Goal: Check status: Check status

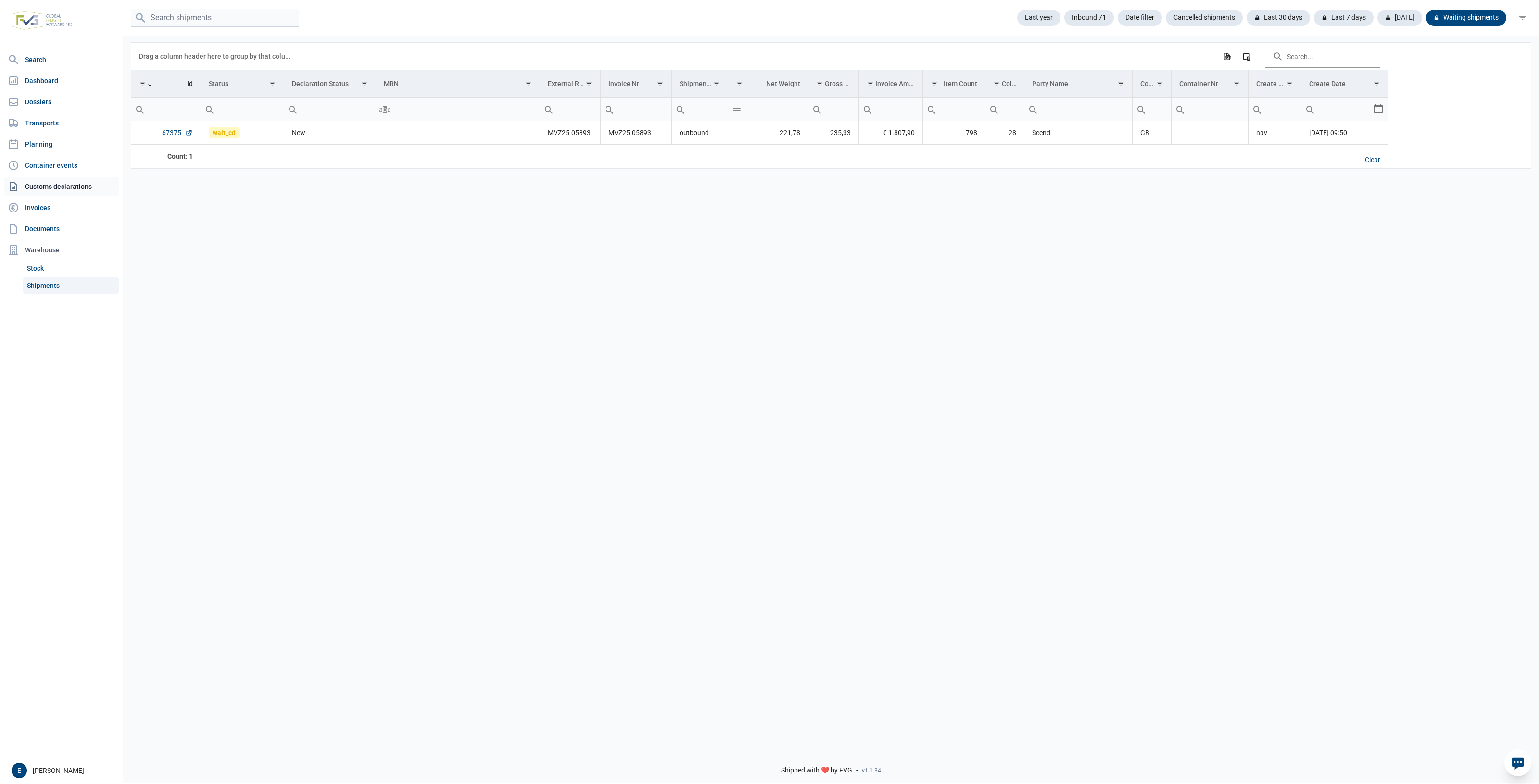
click at [36, 191] on link "Customs declarations" at bounding box center [61, 186] width 115 height 19
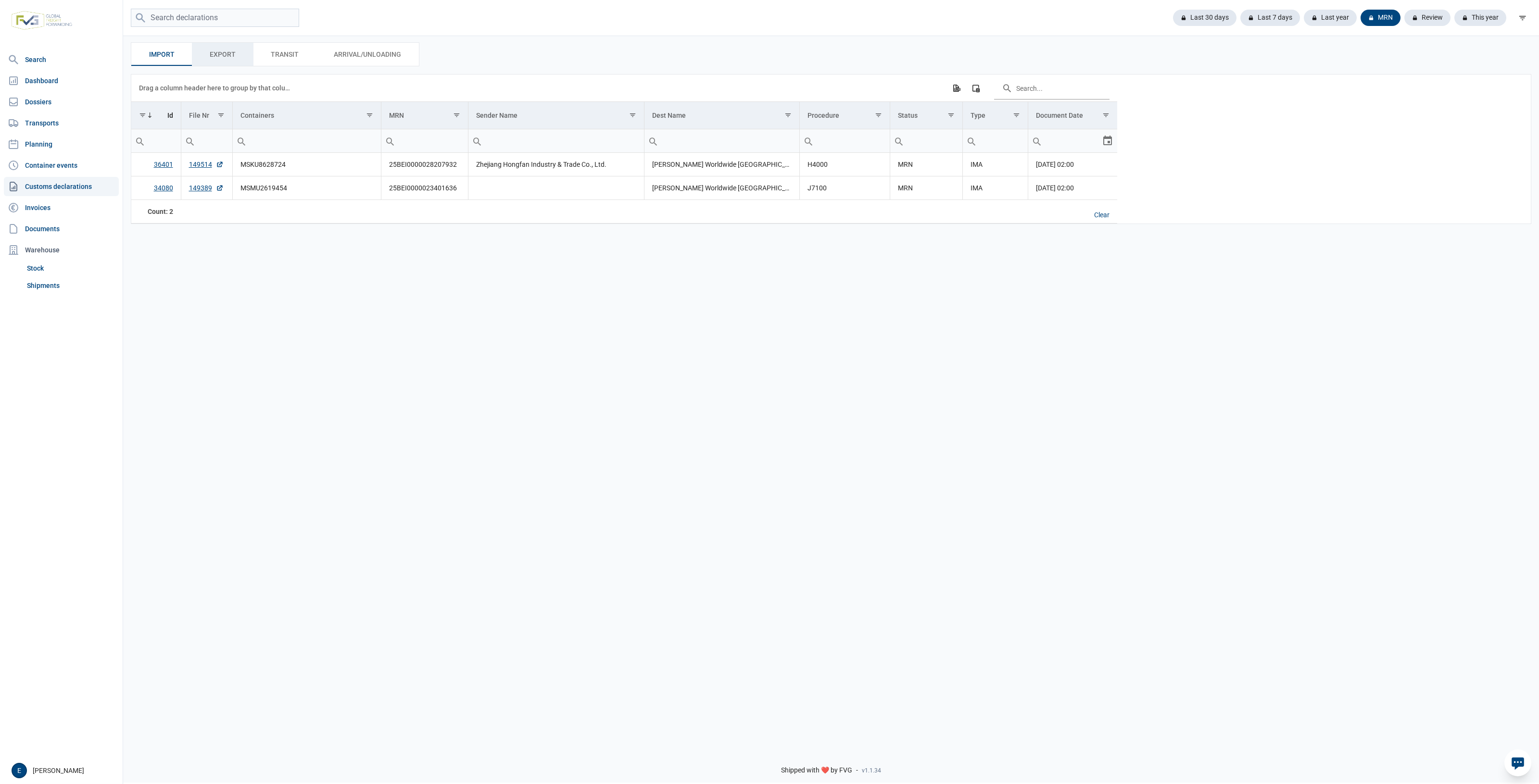
click at [225, 54] on span "Export Export" at bounding box center [222, 54] width 26 height 11
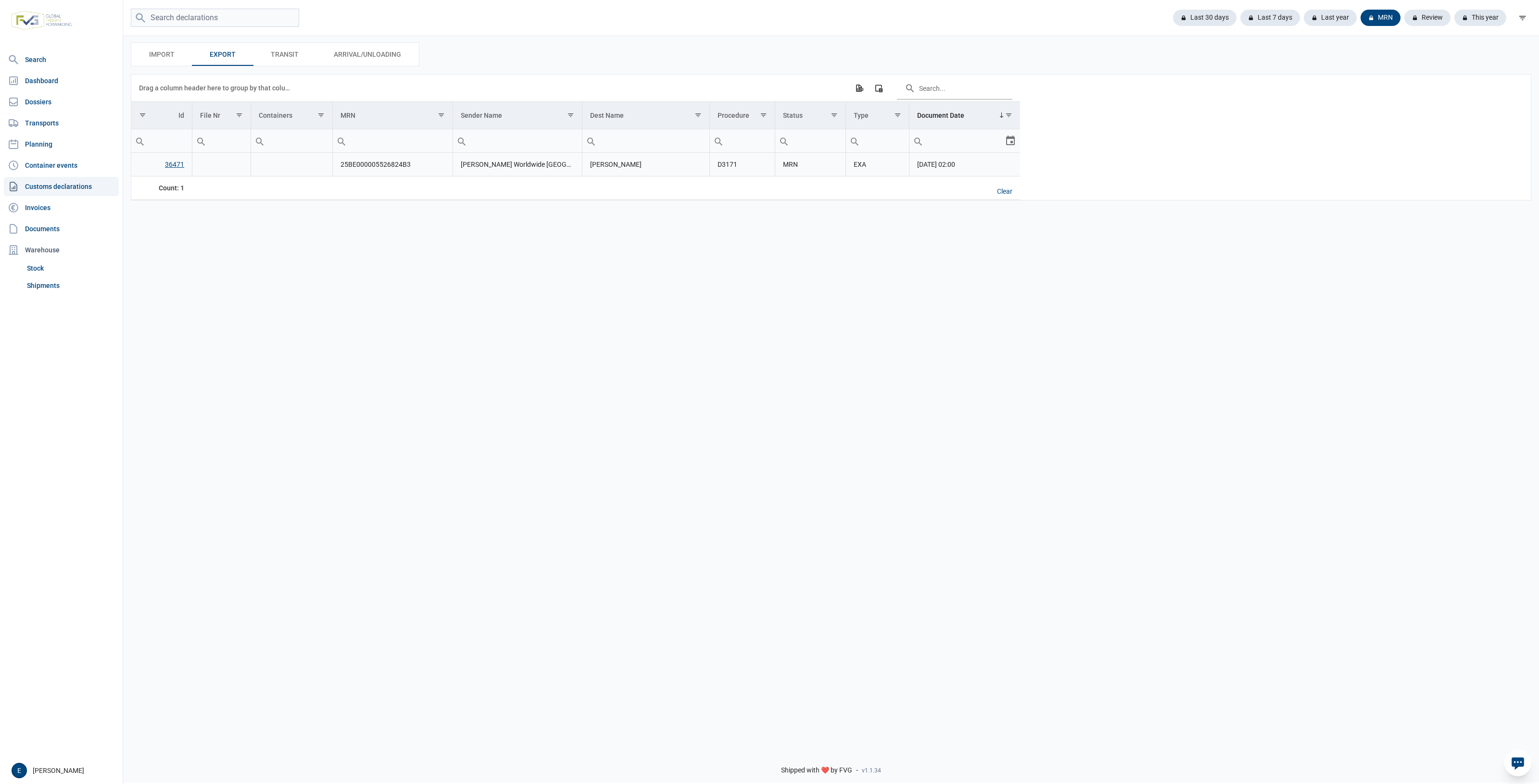
click at [174, 164] on link "36471" at bounding box center [174, 164] width 19 height 8
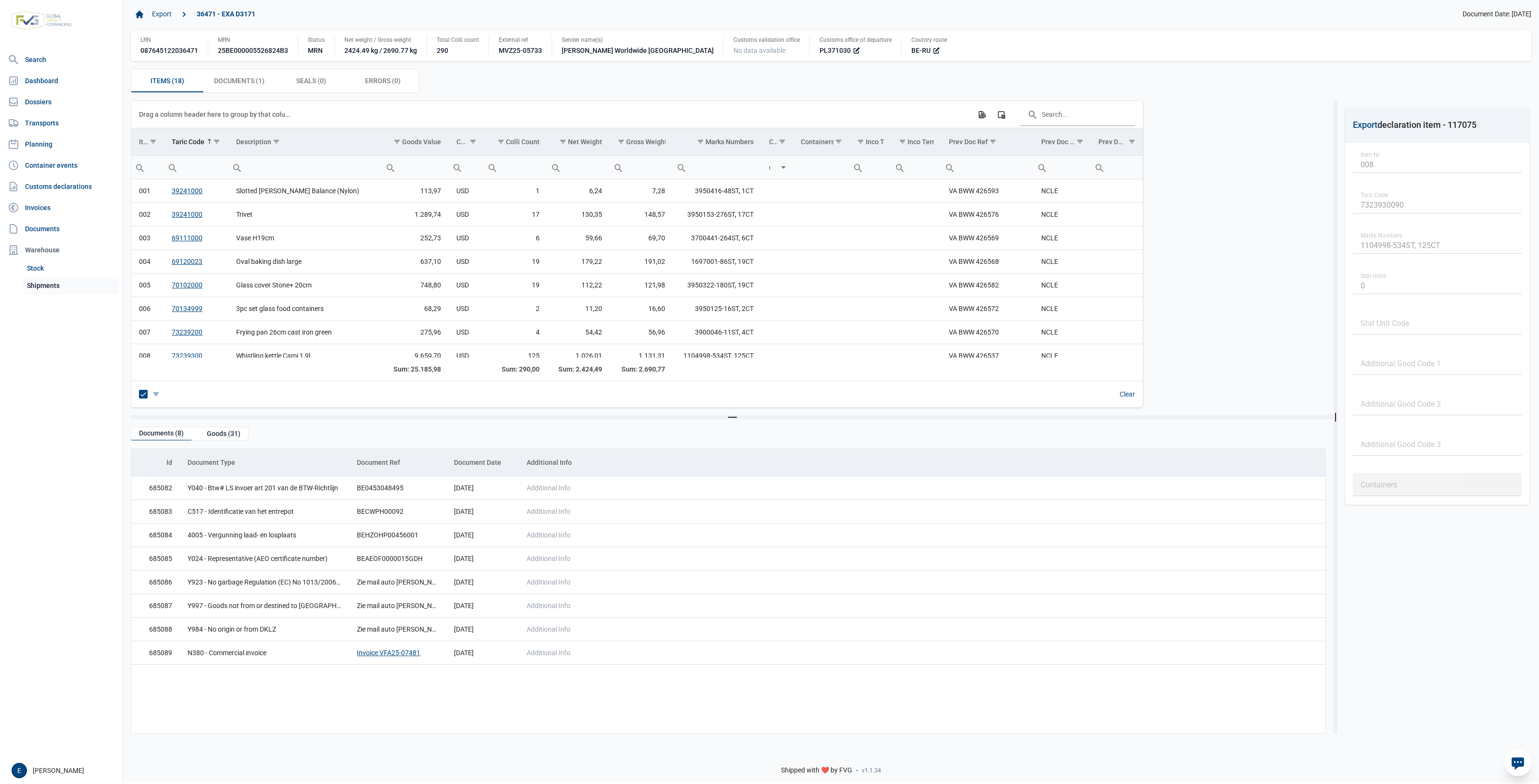
click at [85, 282] on link "Shipments" at bounding box center [71, 285] width 96 height 17
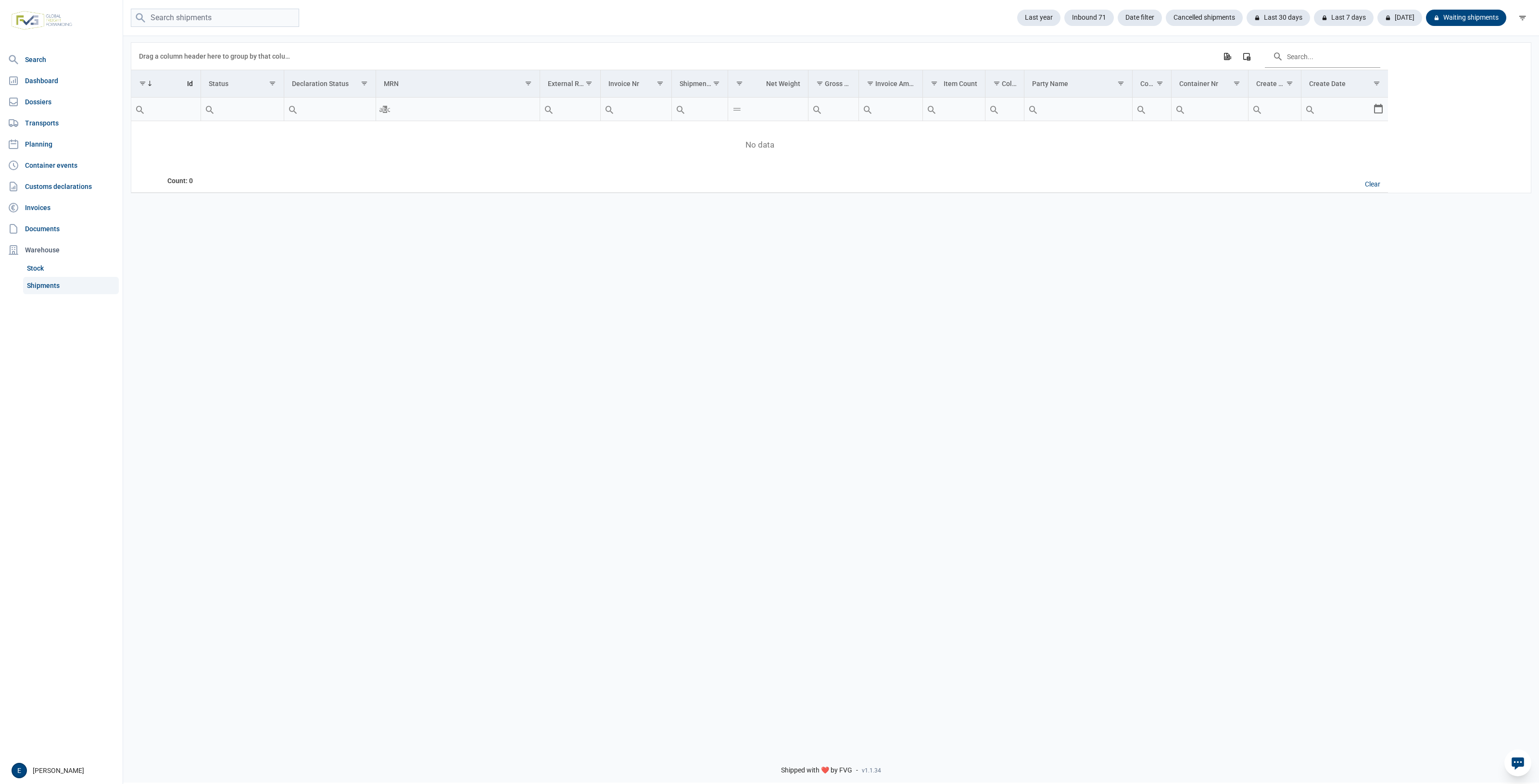
click at [649, 443] on div "Data grid with 0 rows and 17 columns Drag a column header here to group by that…" at bounding box center [831, 388] width 1416 height 707
click at [1463, 17] on div "Waiting shipments" at bounding box center [1462, 17] width 88 height 16
drag, startPoint x: 1095, startPoint y: 333, endPoint x: 1047, endPoint y: 359, distance: 54.6
drag, startPoint x: 1047, startPoint y: 359, endPoint x: 537, endPoint y: 435, distance: 515.6
click at [825, 406] on div "Data grid with 0 rows and 17 columns Drag a column header here to group by that…" at bounding box center [831, 388] width 1416 height 707
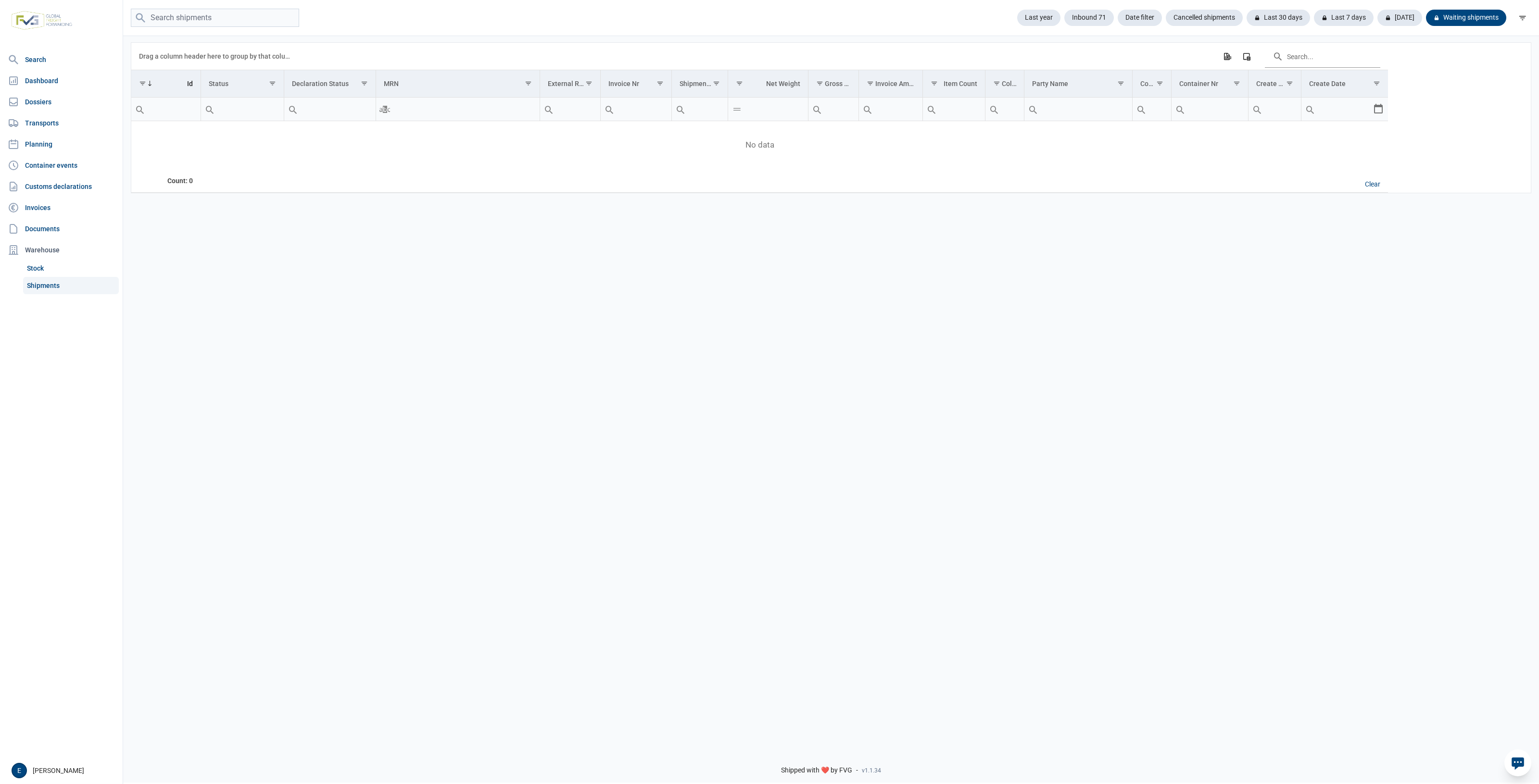
drag, startPoint x: 839, startPoint y: 368, endPoint x: 814, endPoint y: 368, distance: 25.0
drag, startPoint x: 814, startPoint y: 368, endPoint x: 633, endPoint y: 336, distance: 183.8
click at [666, 353] on div "Data grid with 0 rows and 17 columns Drag a column header here to group by that…" at bounding box center [831, 388] width 1416 height 707
click at [43, 285] on link "Shipments" at bounding box center [71, 285] width 96 height 17
click at [1413, 14] on div at bounding box center [1414, 18] width 10 height 10
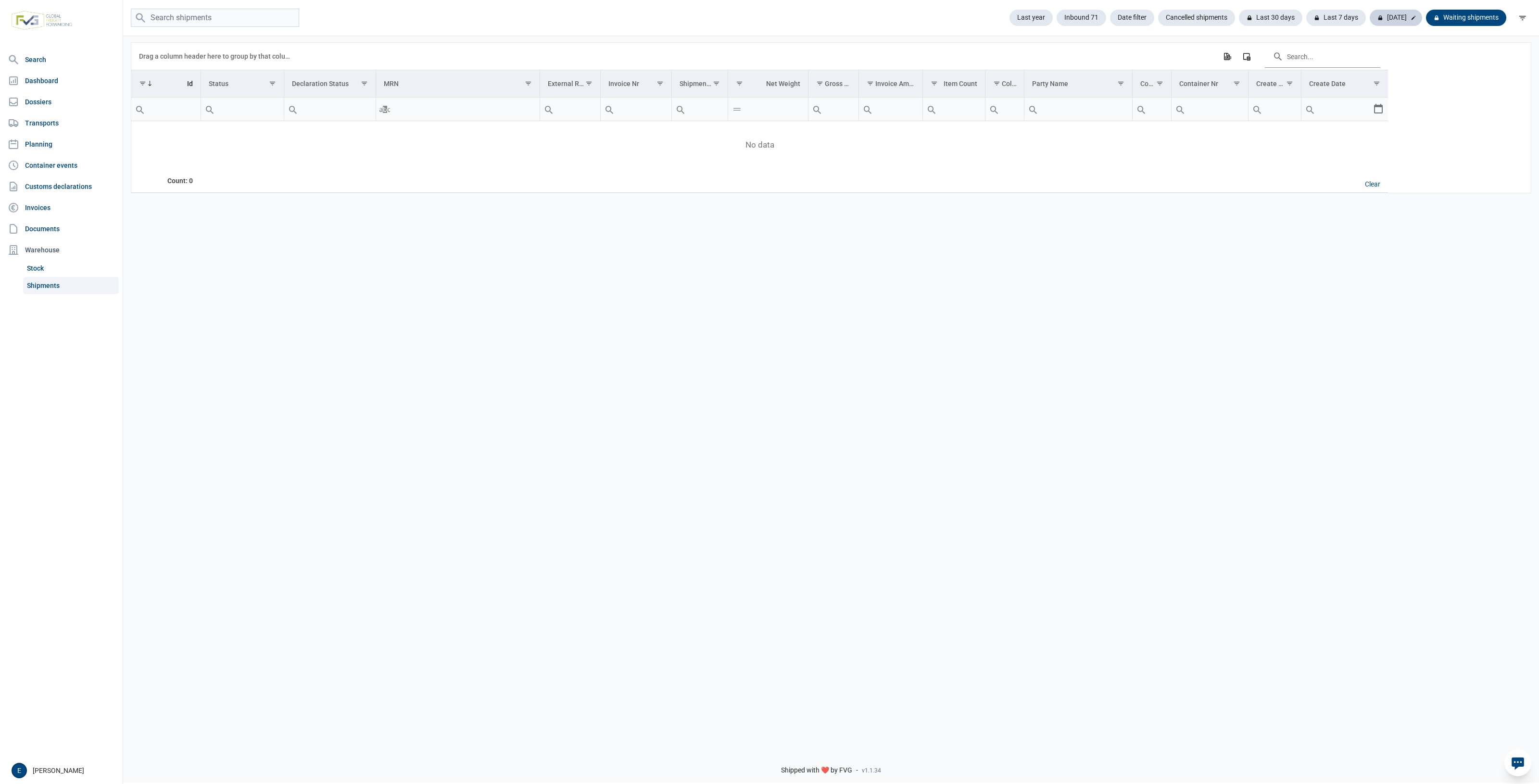
click at [1403, 12] on div "[DATE]" at bounding box center [1396, 17] width 53 height 16
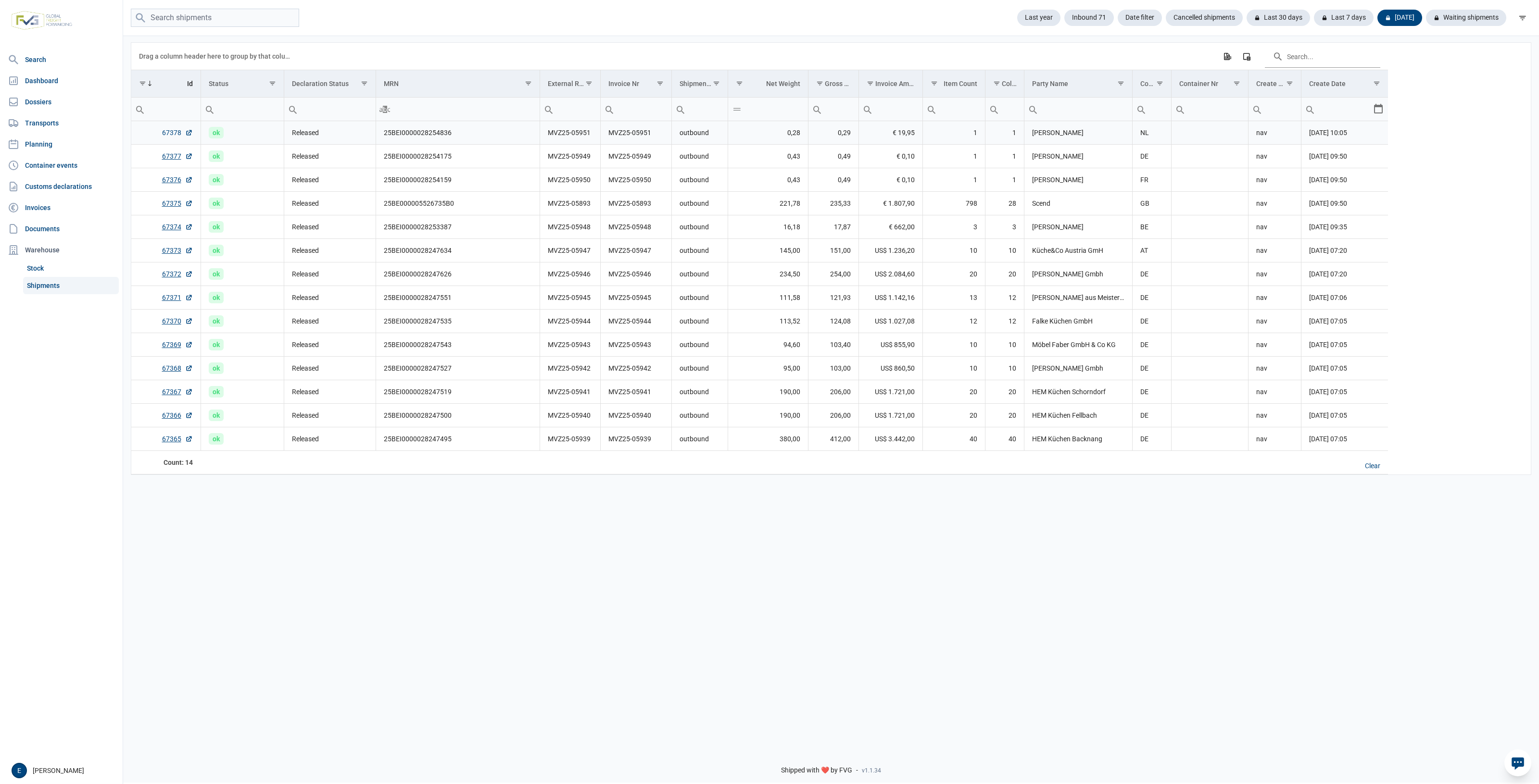
click at [171, 137] on link "67378" at bounding box center [177, 133] width 31 height 10
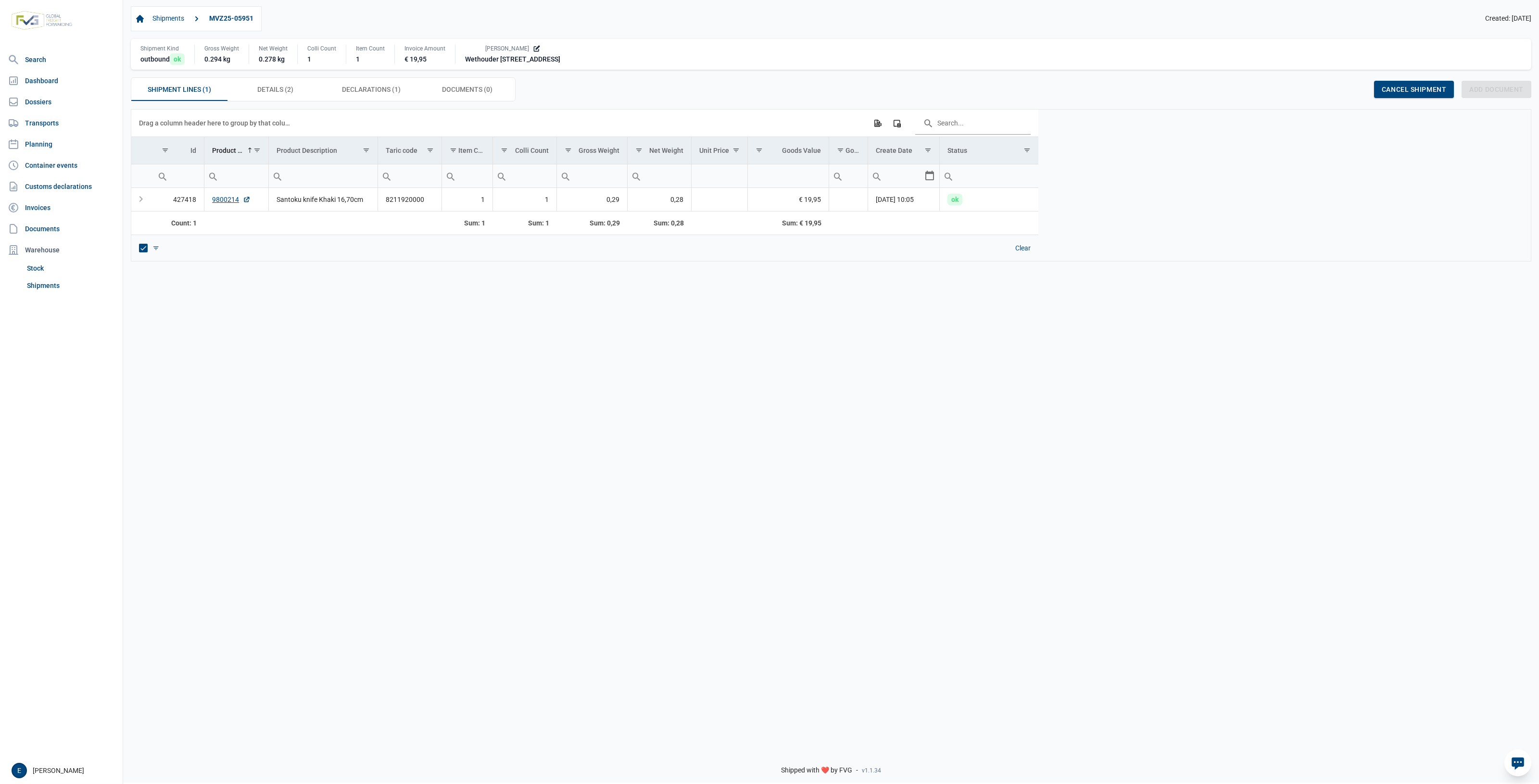
click at [379, 101] on div "Declarations (1) Declarations (1)" at bounding box center [371, 89] width 96 height 23
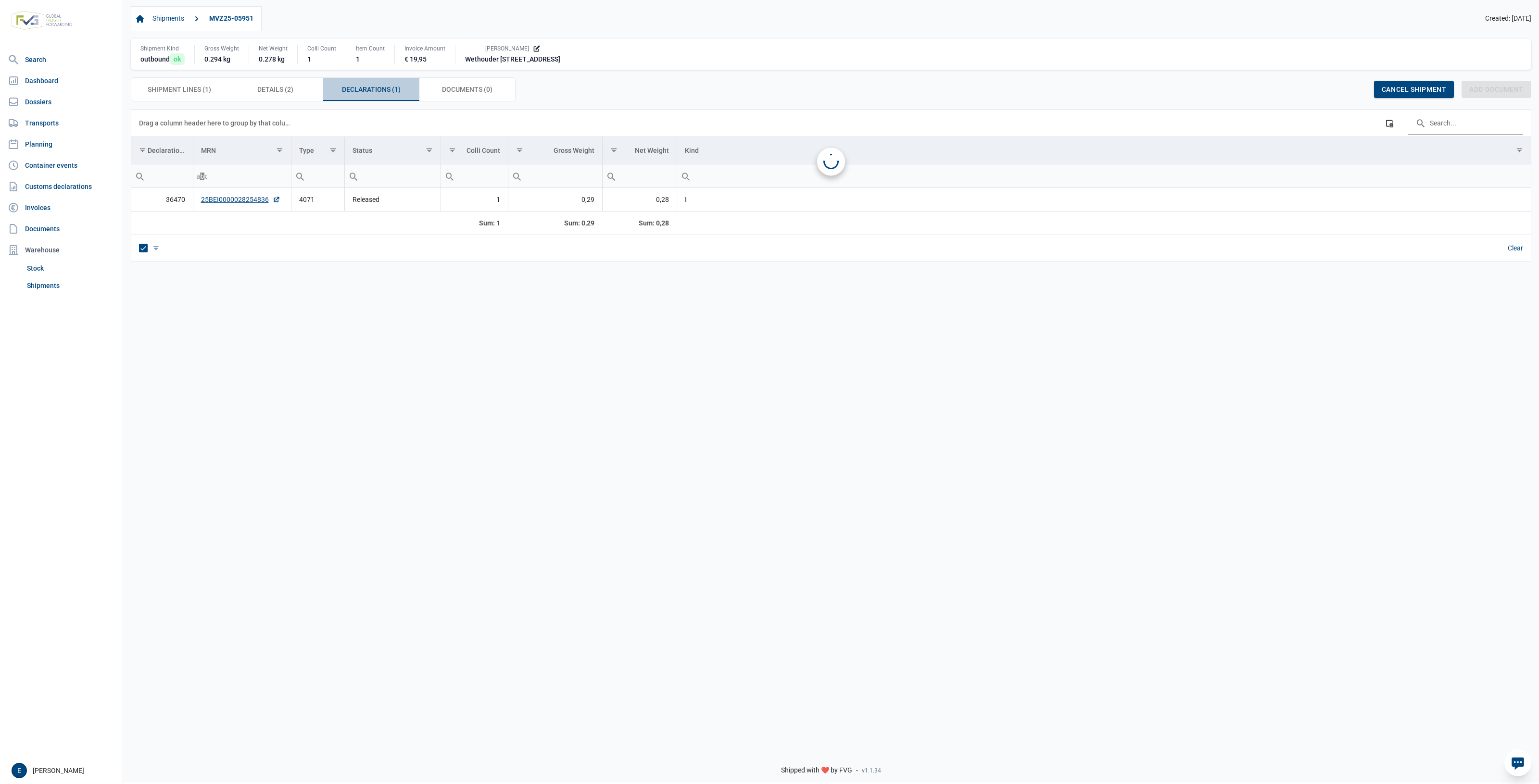
click at [381, 90] on span "Declarations (1) Declarations (1)" at bounding box center [371, 89] width 59 height 11
drag, startPoint x: 817, startPoint y: 392, endPoint x: 778, endPoint y: 390, distance: 39.1
drag, startPoint x: 778, startPoint y: 390, endPoint x: 250, endPoint y: 319, distance: 532.8
drag, startPoint x: 250, startPoint y: 319, endPoint x: 992, endPoint y: 325, distance: 742.0
drag, startPoint x: 992, startPoint y: 325, endPoint x: 741, endPoint y: 339, distance: 251.4
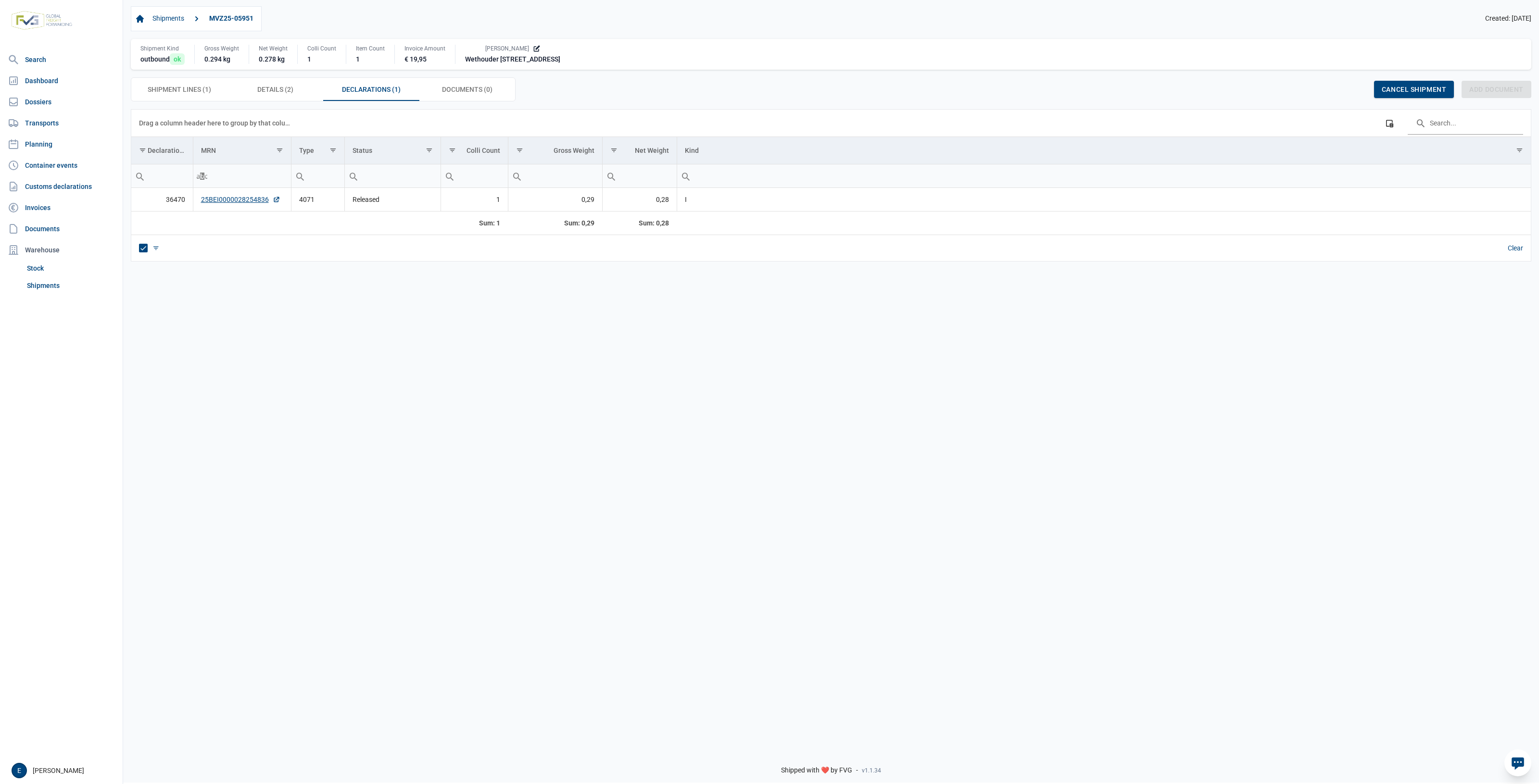
click at [741, 339] on div "Data grid with 1 rows and 8 columns Drag a column header here to group by that …" at bounding box center [831, 425] width 1416 height 632
drag, startPoint x: 751, startPoint y: 358, endPoint x: 551, endPoint y: 356, distance: 200.0
click at [587, 351] on div "Data grid with 1 rows and 8 columns Drag a column header here to group by that …" at bounding box center [831, 425] width 1416 height 632
drag, startPoint x: 395, startPoint y: 348, endPoint x: 873, endPoint y: 339, distance: 478.1
drag, startPoint x: 873, startPoint y: 339, endPoint x: 613, endPoint y: 349, distance: 260.2
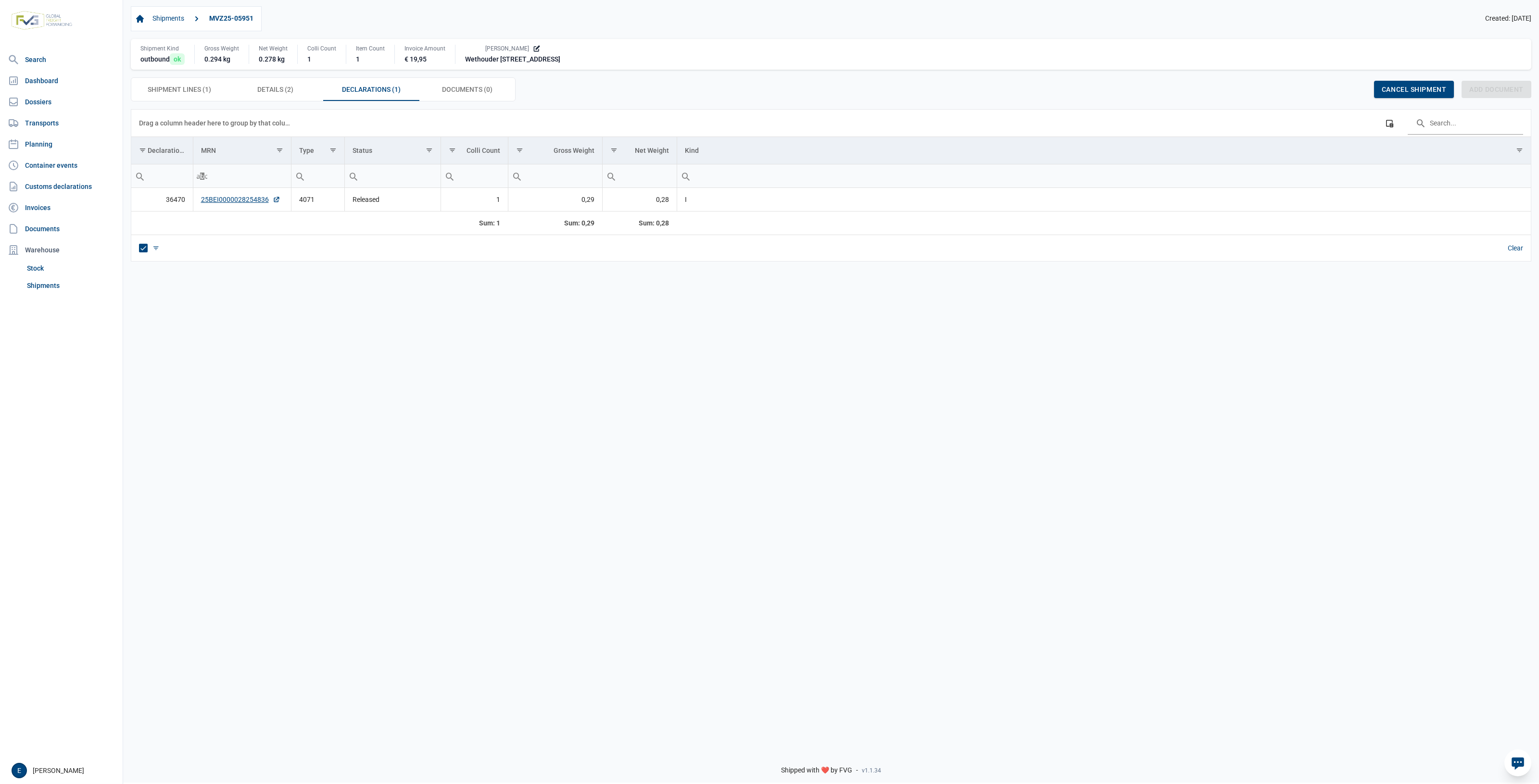
click at [613, 349] on div "Data grid with 1 rows and 8 columns Drag a column header here to group by that …" at bounding box center [831, 425] width 1416 height 632
drag, startPoint x: 612, startPoint y: 349, endPoint x: 496, endPoint y: 337, distance: 116.6
drag, startPoint x: 496, startPoint y: 337, endPoint x: 1050, endPoint y: 340, distance: 554.0
drag, startPoint x: 1050, startPoint y: 340, endPoint x: 554, endPoint y: 347, distance: 496.0
drag, startPoint x: 554, startPoint y: 347, endPoint x: 628, endPoint y: 333, distance: 75.3
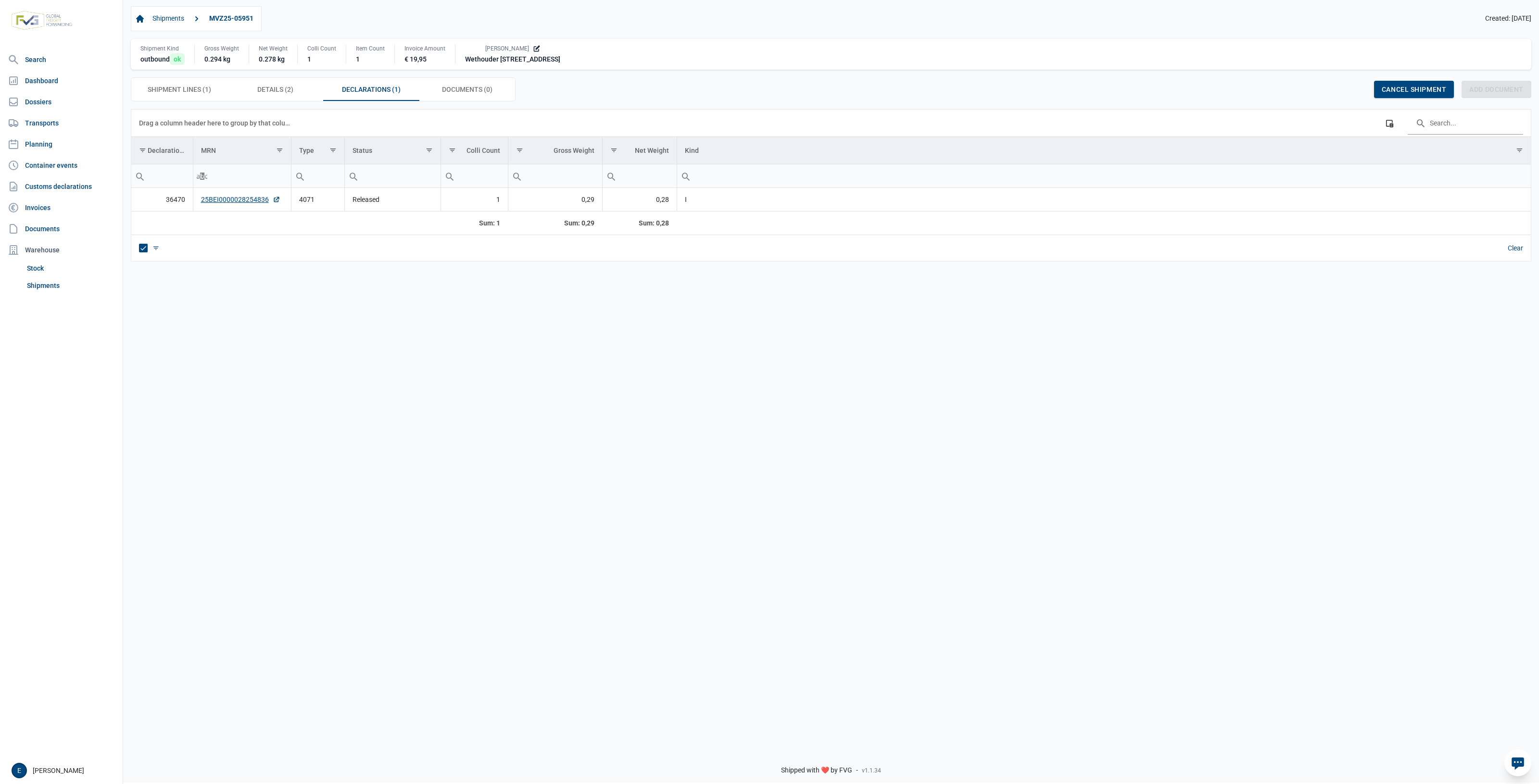
drag, startPoint x: 628, startPoint y: 333, endPoint x: 1120, endPoint y: 324, distance: 492.1
drag, startPoint x: 1120, startPoint y: 324, endPoint x: 692, endPoint y: 315, distance: 428.1
drag, startPoint x: 692, startPoint y: 315, endPoint x: 523, endPoint y: 318, distance: 169.0
drag, startPoint x: 523, startPoint y: 318, endPoint x: 1020, endPoint y: 328, distance: 497.1
drag, startPoint x: 1020, startPoint y: 328, endPoint x: 362, endPoint y: 368, distance: 659.2
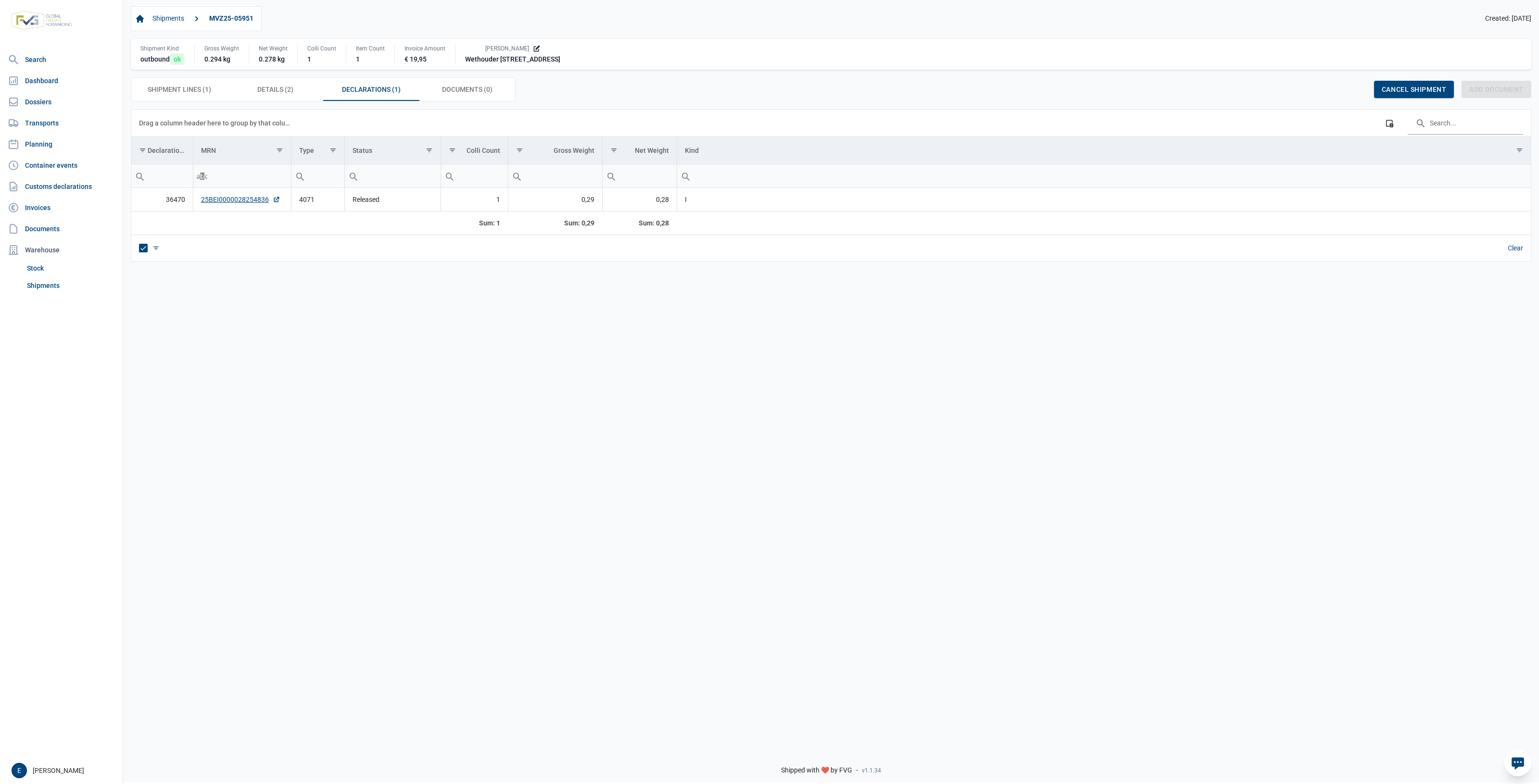
drag, startPoint x: 362, startPoint y: 368, endPoint x: 272, endPoint y: 256, distance: 143.7
drag, startPoint x: 272, startPoint y: 256, endPoint x: 878, endPoint y: 304, distance: 607.9
click at [903, 309] on div "Data grid with 1 rows and 8 columns Drag a column header here to group by that …" at bounding box center [831, 425] width 1416 height 632
drag, startPoint x: 544, startPoint y: 388, endPoint x: 507, endPoint y: 390, distance: 37.1
drag, startPoint x: 507, startPoint y: 390, endPoint x: 232, endPoint y: 352, distance: 277.6
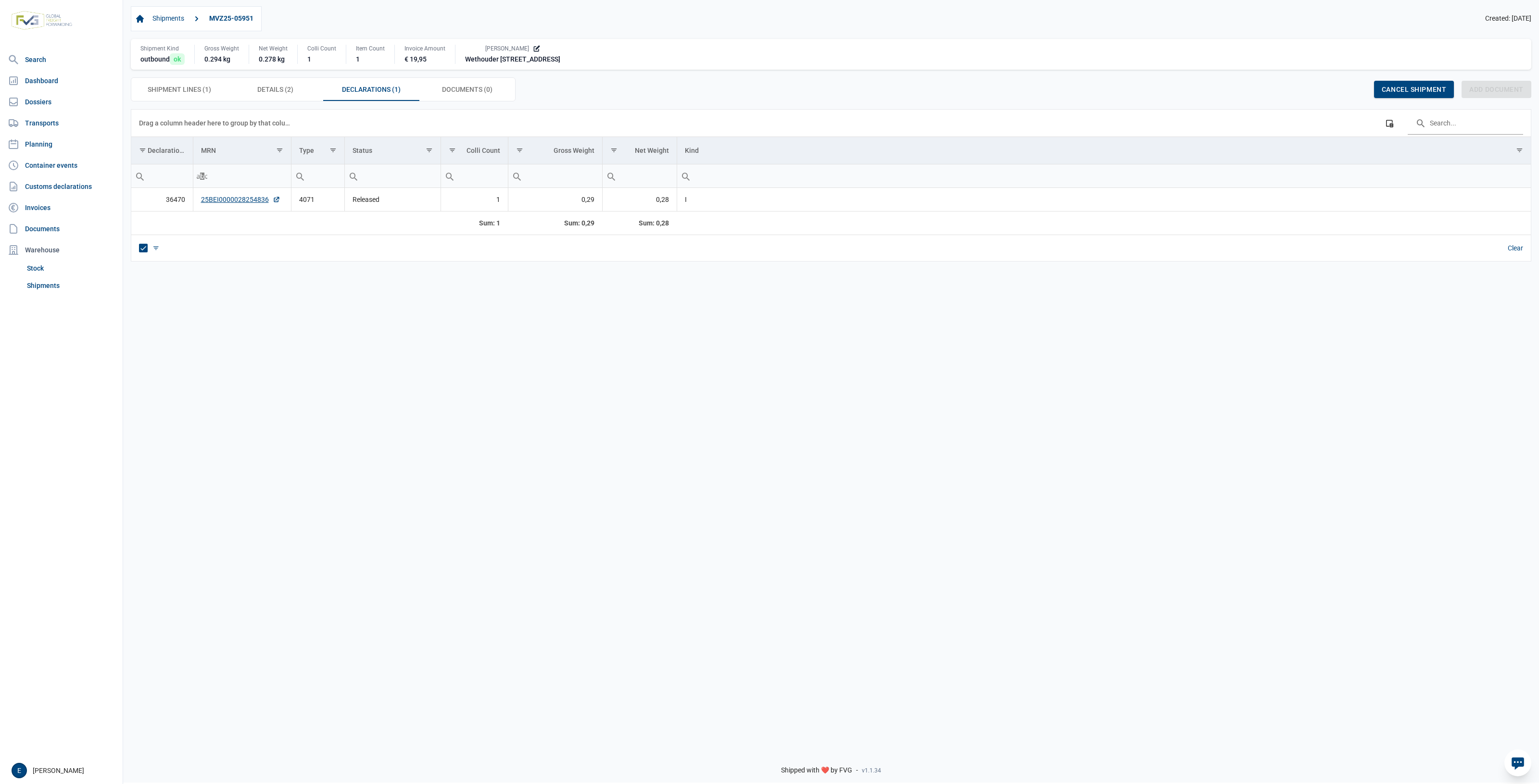
drag, startPoint x: 232, startPoint y: 352, endPoint x: 984, endPoint y: 344, distance: 752.0
drag, startPoint x: 984, startPoint y: 344, endPoint x: 660, endPoint y: 371, distance: 325.1
click at [709, 361] on div "Data grid with 1 rows and 8 columns Drag a column header here to group by that …" at bounding box center [831, 425] width 1416 height 632
drag, startPoint x: 859, startPoint y: 408, endPoint x: 819, endPoint y: 408, distance: 40.0
drag, startPoint x: 819, startPoint y: 408, endPoint x: 664, endPoint y: 388, distance: 156.3
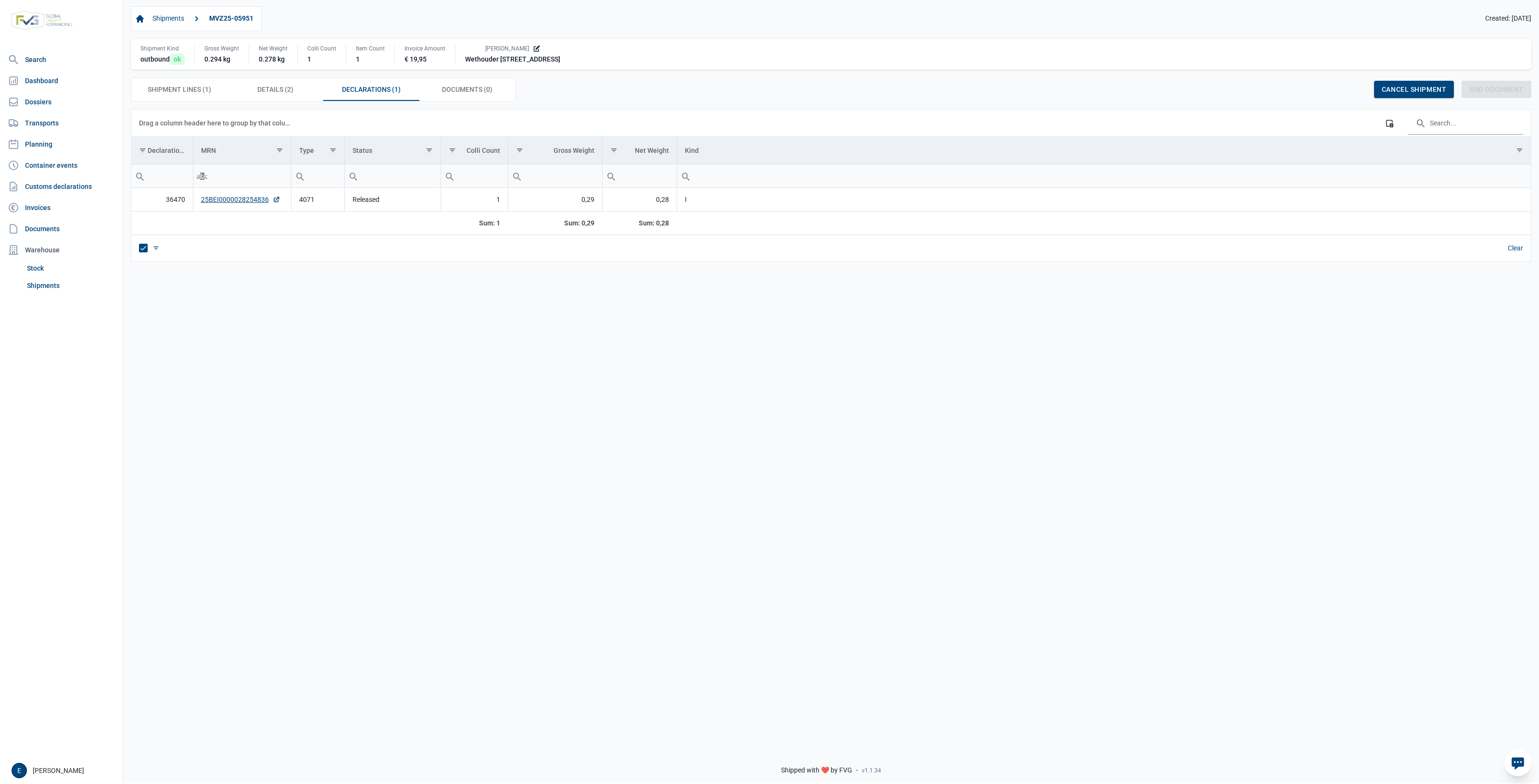
click at [666, 411] on div "Data grid with 1 rows and 8 columns Drag a column header here to group by that …" at bounding box center [831, 425] width 1416 height 632
drag, startPoint x: 531, startPoint y: 310, endPoint x: 495, endPoint y: 315, distance: 36.3
click at [531, 310] on div "Data grid with 1 rows and 8 columns Drag a column header here to group by that …" at bounding box center [831, 425] width 1416 height 632
click at [657, 356] on div "Data grid with 1 rows and 8 columns Drag a column header here to group by that …" at bounding box center [831, 425] width 1416 height 632
drag, startPoint x: 957, startPoint y: 539, endPoint x: 921, endPoint y: 516, distance: 42.7
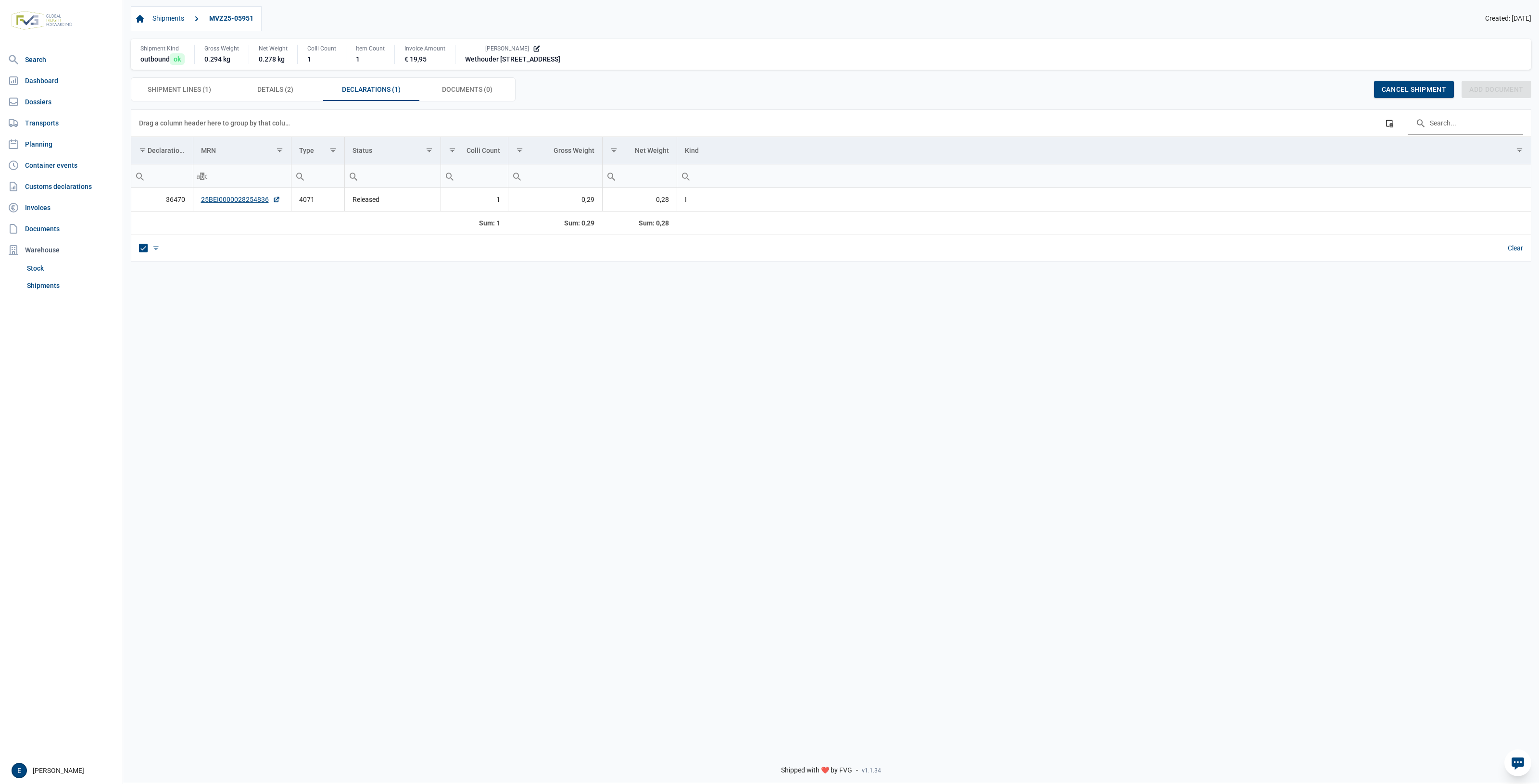
click at [930, 521] on div "Data grid with 1 rows and 8 columns Drag a column header here to group by that …" at bounding box center [831, 425] width 1416 height 632
